Goal: Information Seeking & Learning: Find specific fact

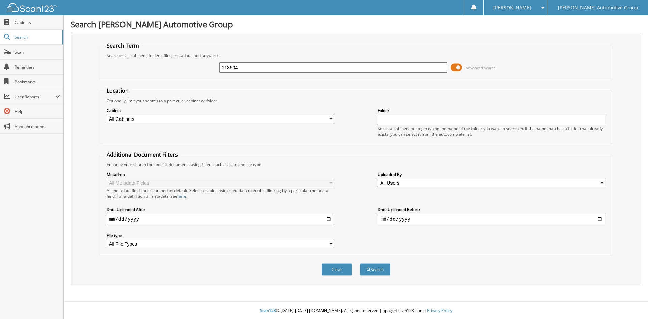
type input "118504"
click at [360, 263] on button "Search" at bounding box center [375, 269] width 30 height 12
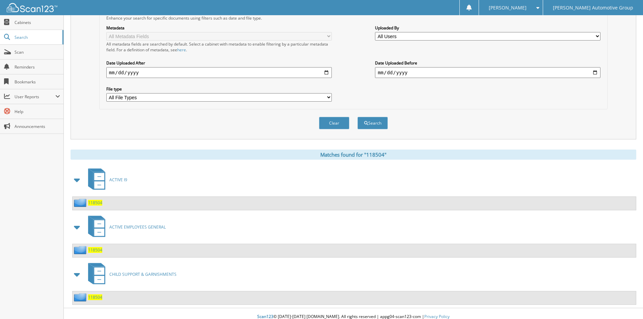
scroll to position [153, 0]
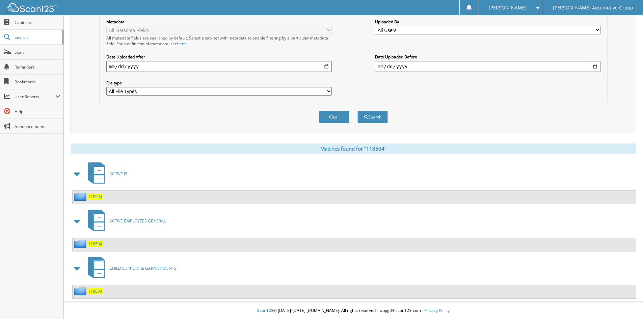
click at [98, 245] on span "118504" at bounding box center [95, 244] width 14 height 6
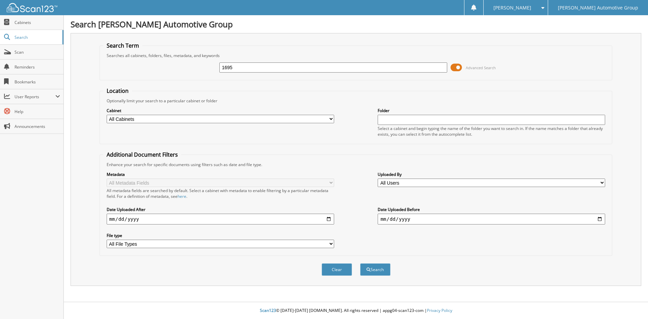
type input "1695"
click at [360, 263] on button "Search" at bounding box center [375, 269] width 30 height 12
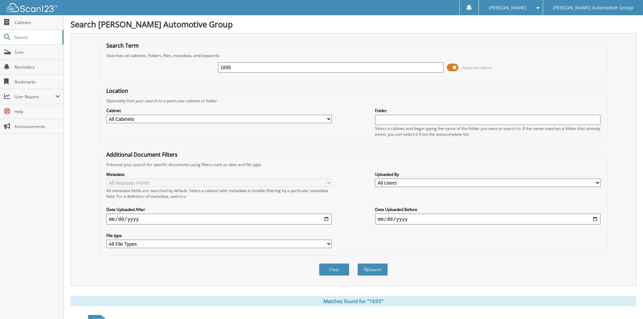
click at [271, 71] on input "1695" at bounding box center [331, 67] width 226 height 10
type input "16795"
click at [358, 263] on button "Search" at bounding box center [373, 269] width 30 height 12
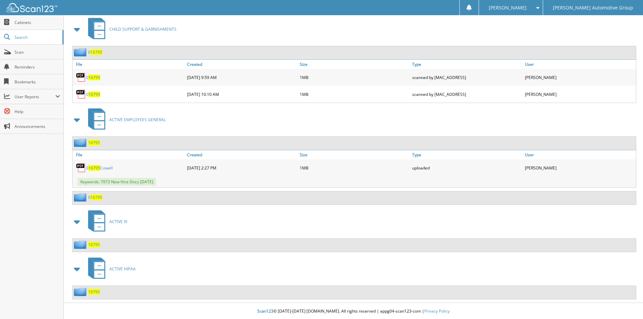
scroll to position [298, 0]
click at [92, 140] on span "16795" at bounding box center [94, 142] width 12 height 6
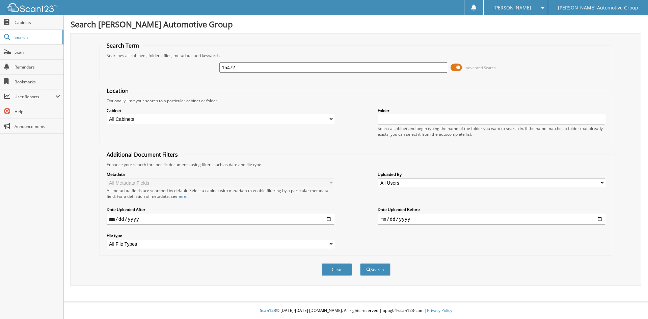
type input "15472"
click at [360, 263] on button "Search" at bounding box center [375, 269] width 30 height 12
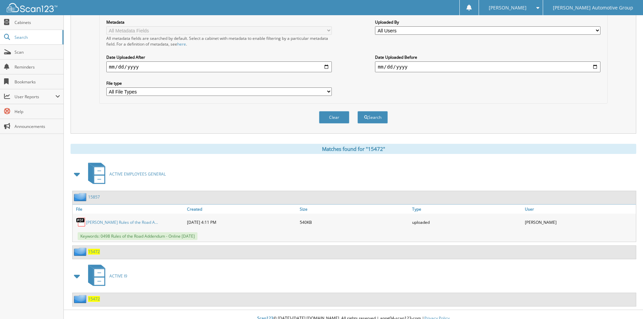
scroll to position [160, 0]
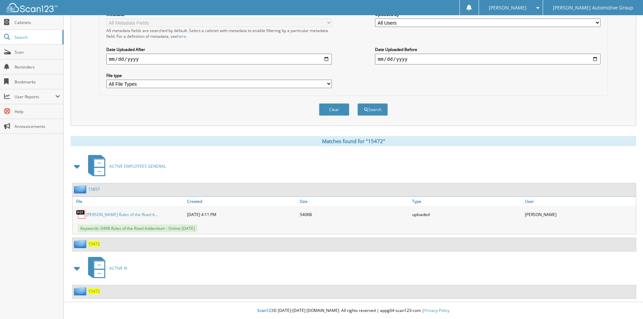
click at [91, 243] on span "15472" at bounding box center [94, 244] width 12 height 6
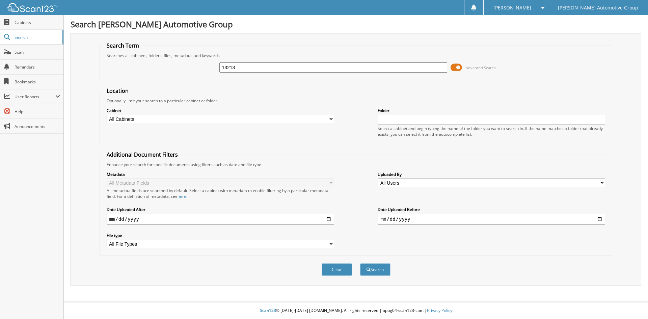
type input "13213"
click at [360, 263] on button "Search" at bounding box center [375, 269] width 30 height 12
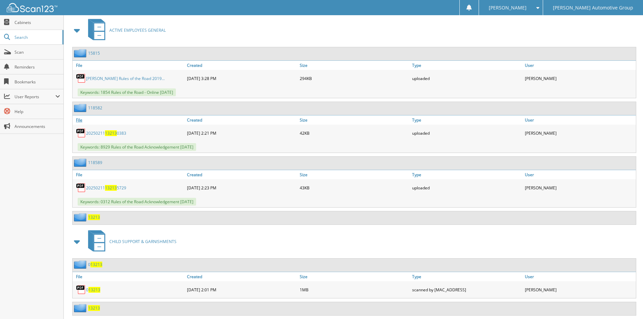
scroll to position [304, 0]
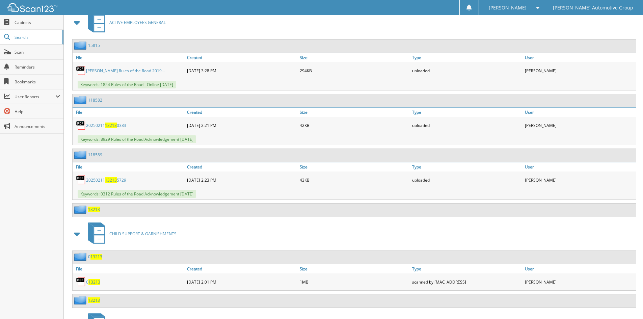
click at [98, 215] on div "13213" at bounding box center [355, 210] width 564 height 13
click at [95, 210] on span "13213" at bounding box center [94, 210] width 12 height 6
